Goal: Register for event/course

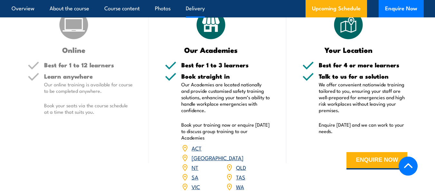
scroll to position [752, 0]
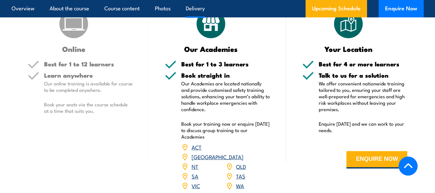
click at [192, 172] on link "SA" at bounding box center [195, 176] width 7 height 8
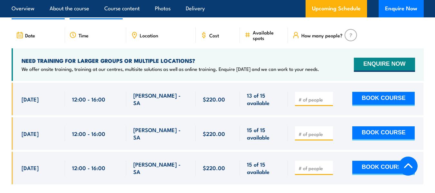
scroll to position [985, 0]
